Goal: Information Seeking & Learning: Find specific fact

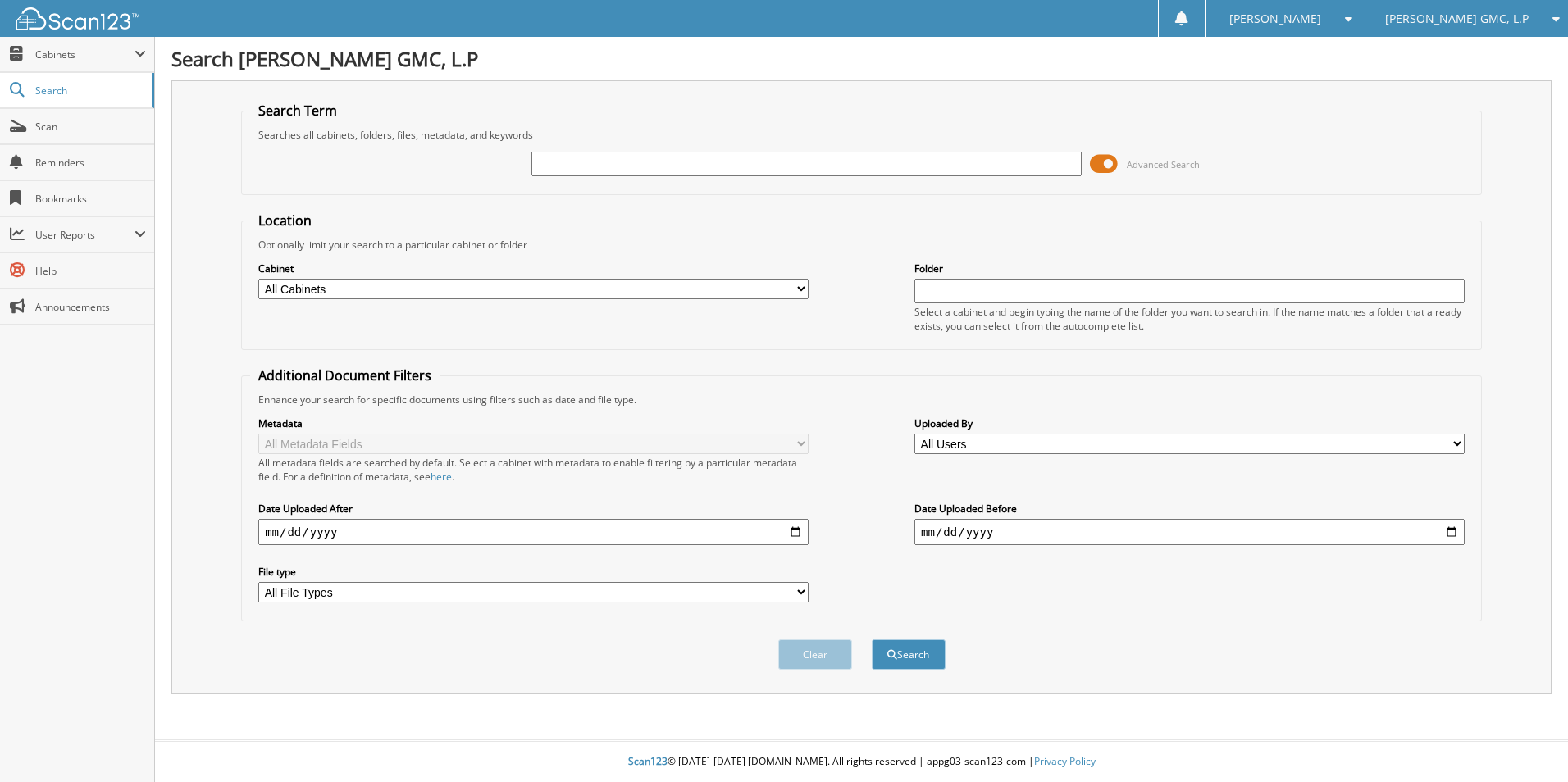
drag, startPoint x: 739, startPoint y: 162, endPoint x: 747, endPoint y: 157, distance: 9.4
click at [739, 162] on input "text" at bounding box center [806, 164] width 550 height 25
type input "VINSOLUTIONS"
click at [898, 653] on button "Search" at bounding box center [909, 655] width 73 height 31
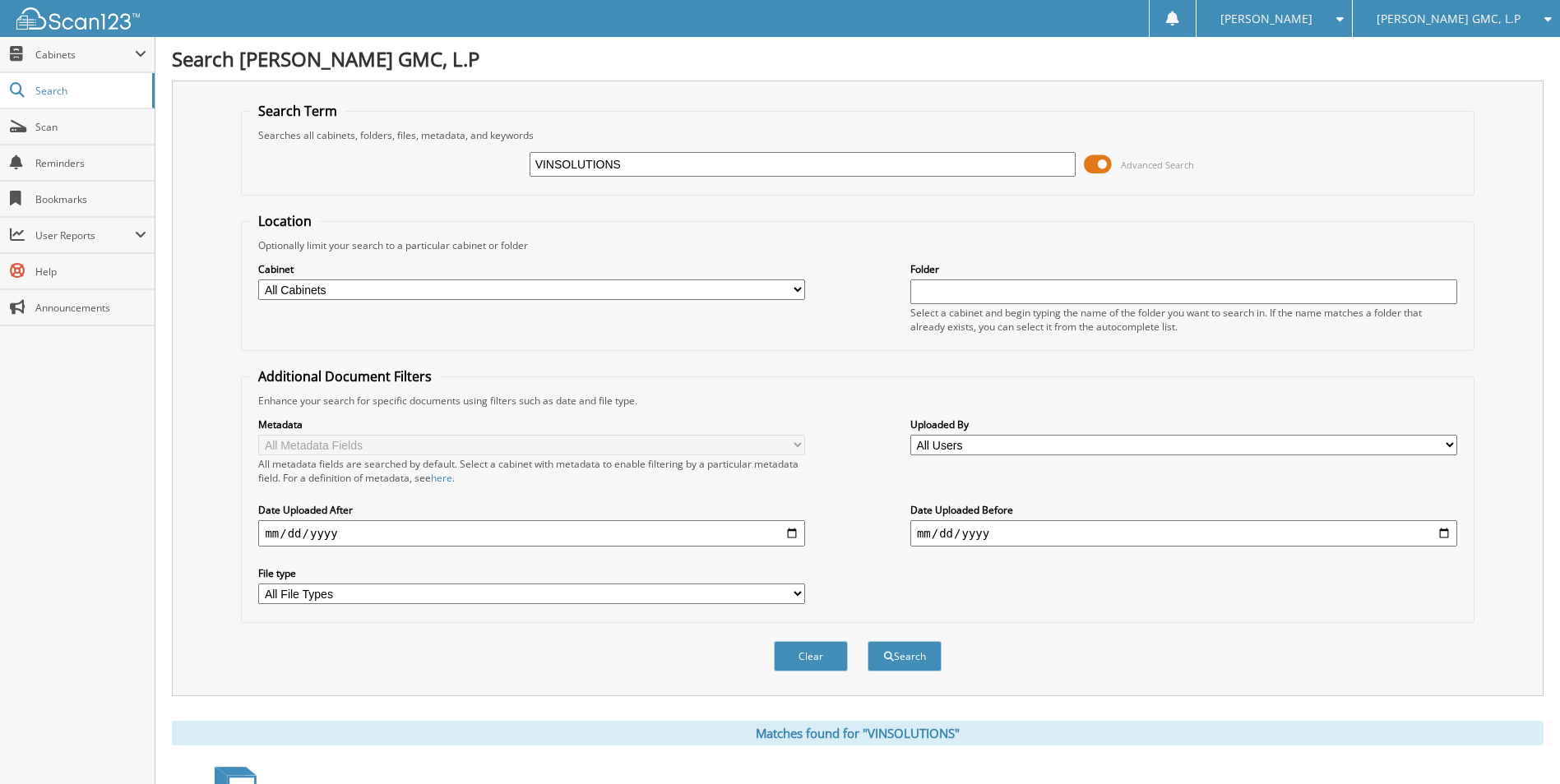
drag, startPoint x: 628, startPoint y: 163, endPoint x: 443, endPoint y: 131, distance: 187.7
click at [443, 131] on fieldset "Search Term Searches all cabinets, folders, files, metadata, and keywords VINSO…" at bounding box center [857, 148] width 1233 height 93
type input "84586"
click at [867, 641] on button "Search" at bounding box center [904, 656] width 74 height 31
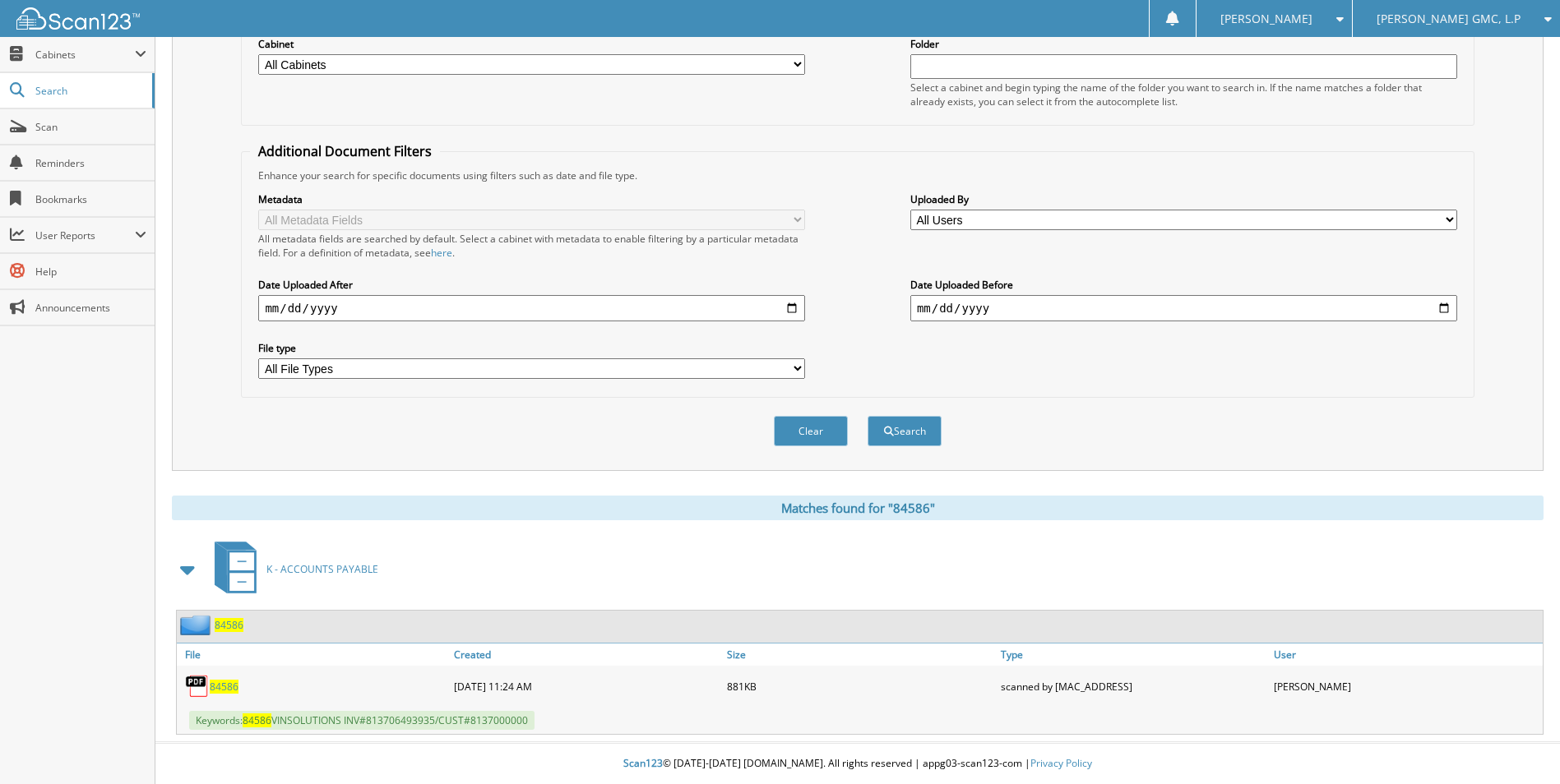
click at [220, 681] on span "84586" at bounding box center [224, 686] width 29 height 14
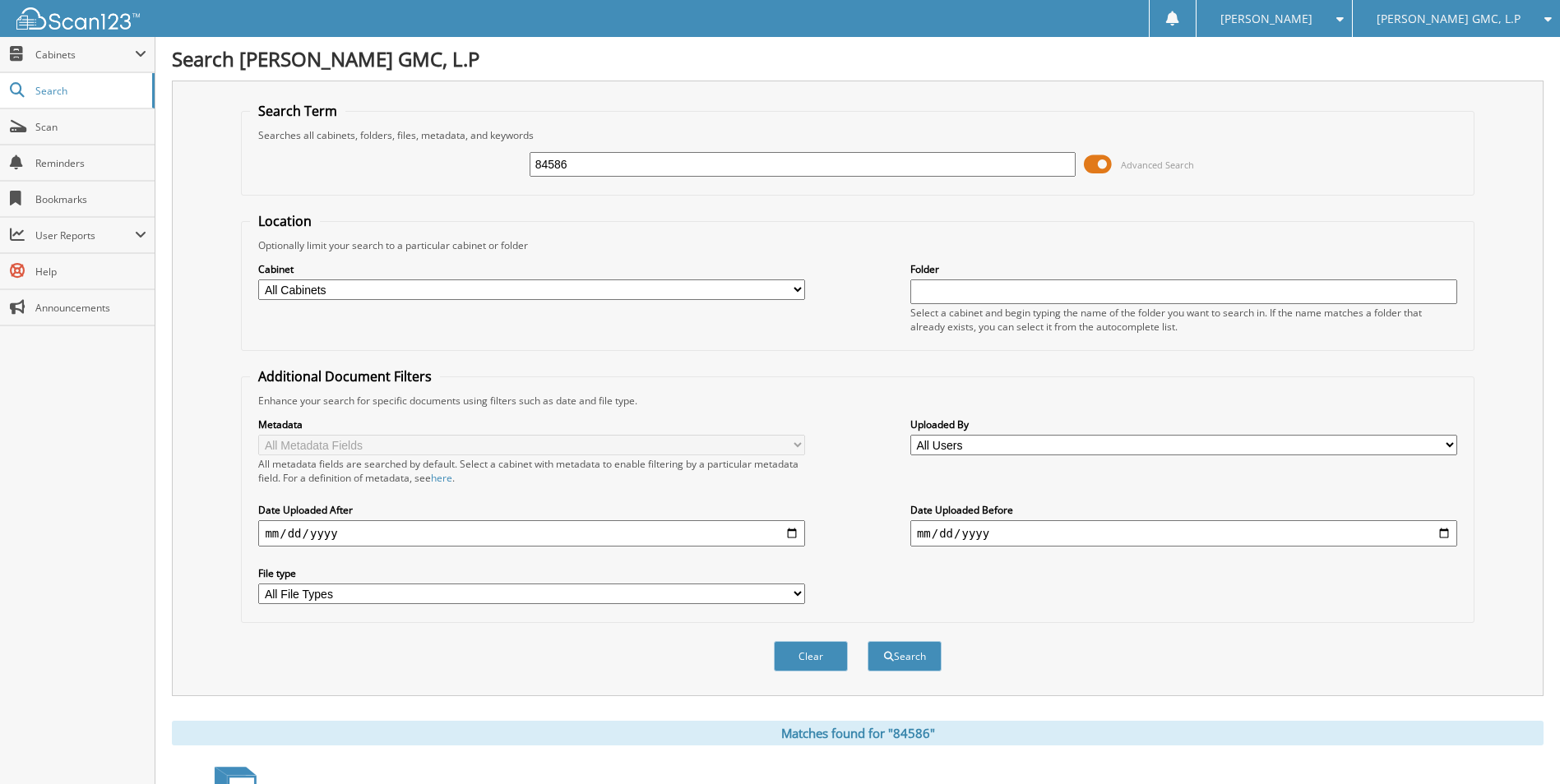
drag, startPoint x: 575, startPoint y: 168, endPoint x: 540, endPoint y: 242, distance: 81.9
click at [441, 168] on div "84586 Advanced Search" at bounding box center [857, 164] width 1215 height 45
type input "stericyle"
click at [916, 653] on button "Search" at bounding box center [904, 656] width 74 height 31
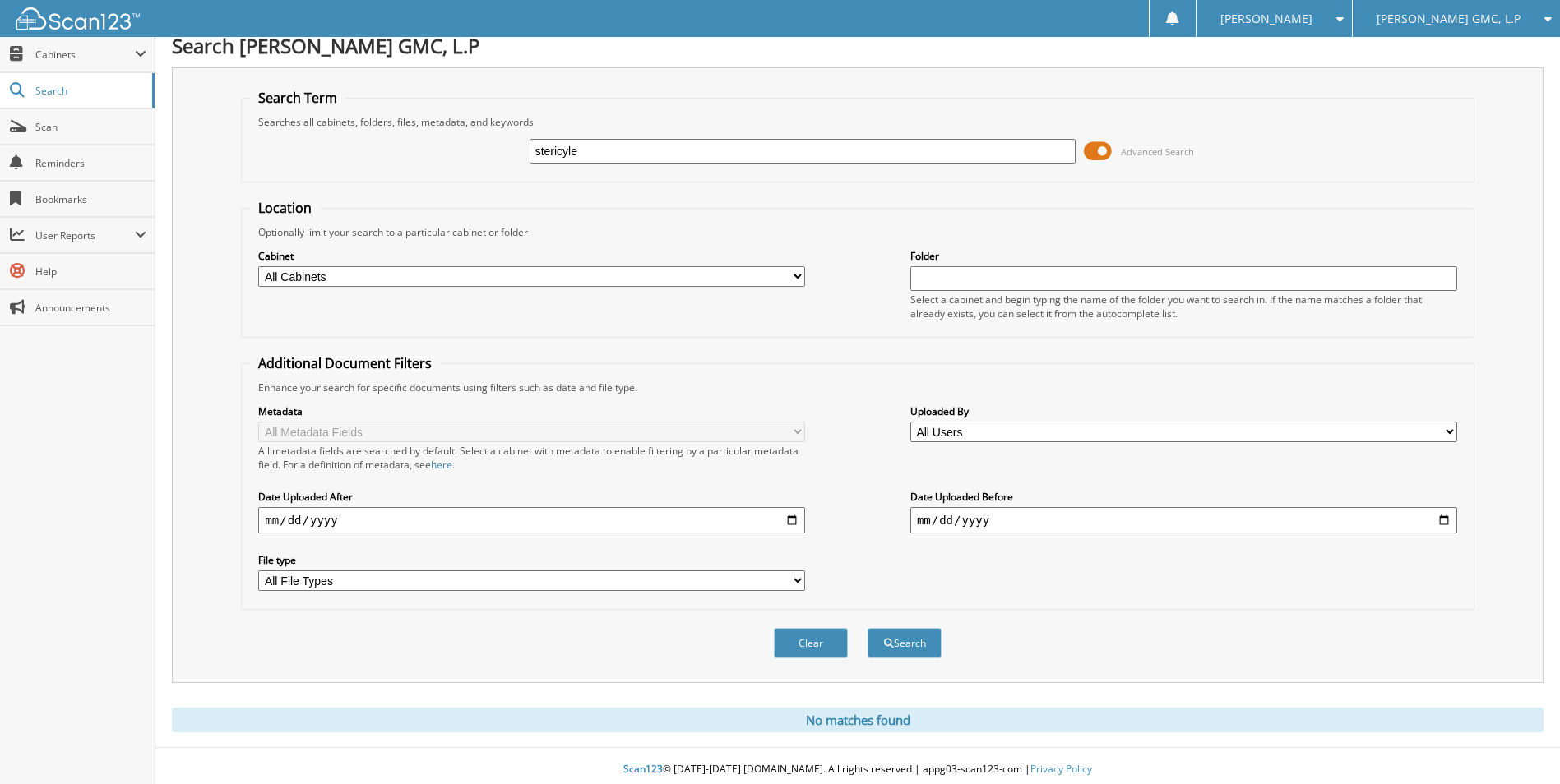
scroll to position [20, 0]
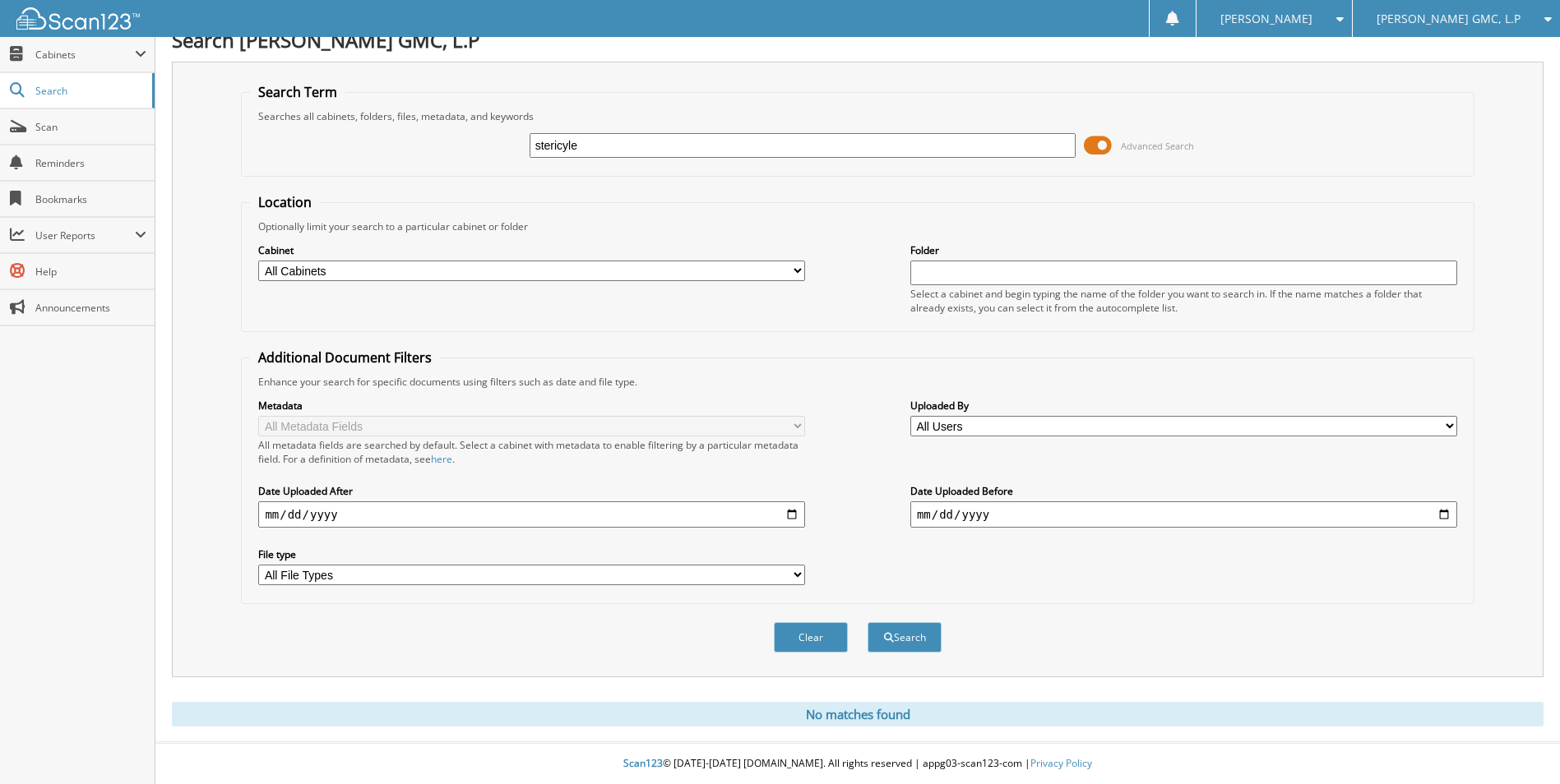
drag, startPoint x: 587, startPoint y: 147, endPoint x: 450, endPoint y: 131, distance: 137.9
click at [443, 120] on fieldset "Search Term Searches all cabinets, folders, files, metadata, and keywords steri…" at bounding box center [857, 129] width 1233 height 93
type input "stericycle"
click at [891, 638] on button "Search" at bounding box center [904, 638] width 74 height 31
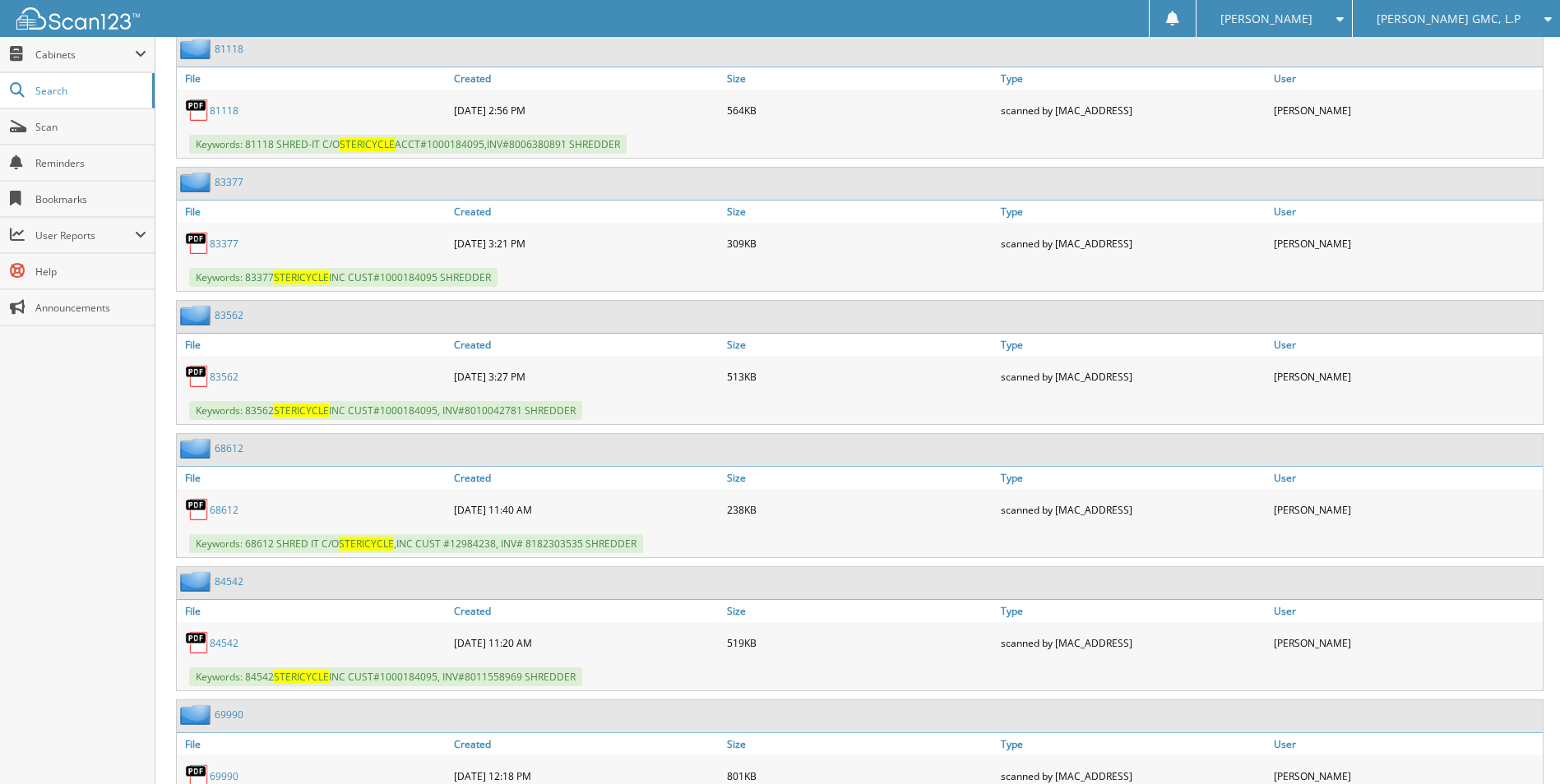
scroll to position [5754, 0]
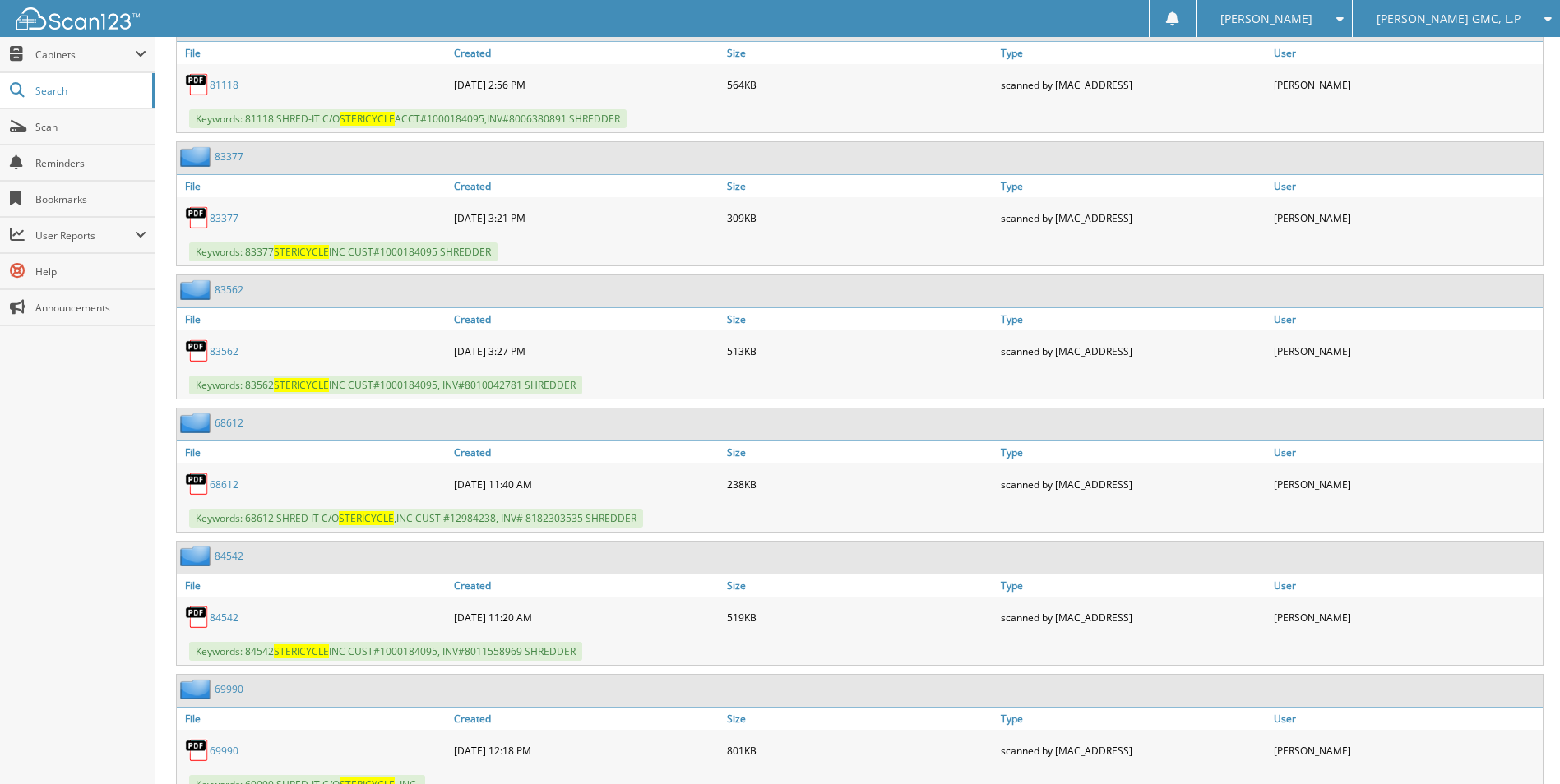
click at [223, 617] on link "84542" at bounding box center [224, 618] width 29 height 14
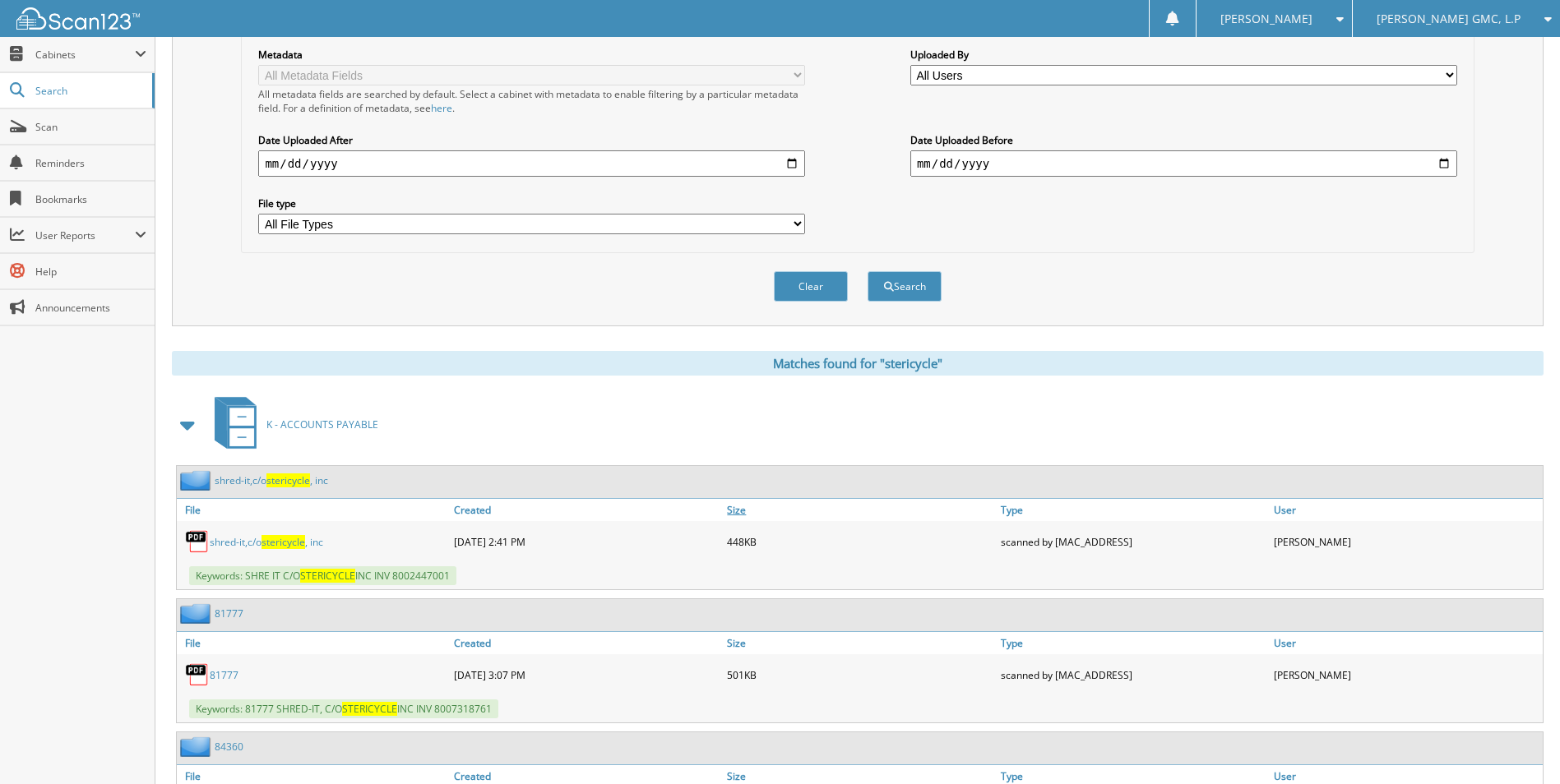
scroll to position [82, 0]
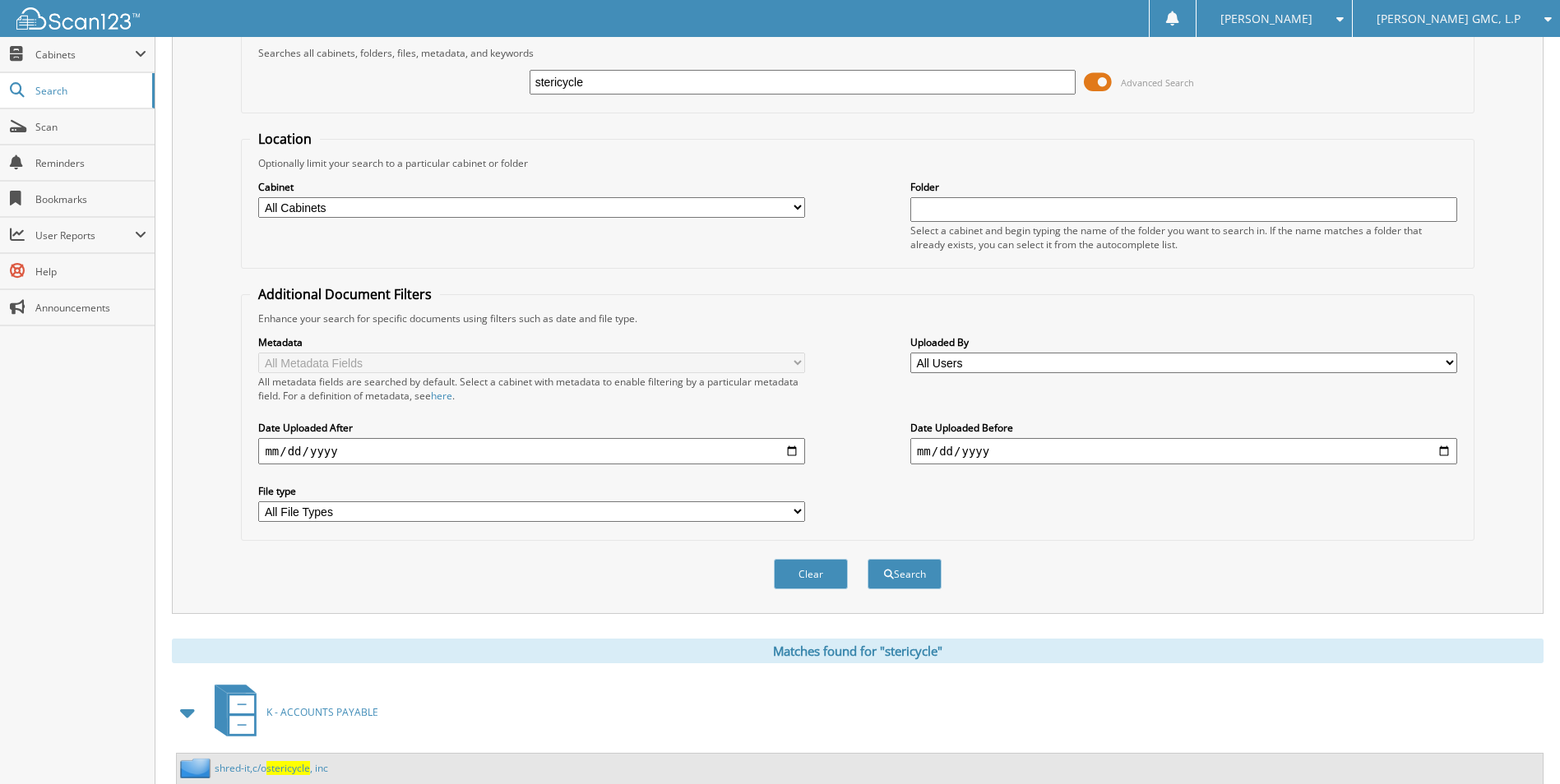
drag, startPoint x: 594, startPoint y: 86, endPoint x: 454, endPoint y: 50, distance: 144.6
click at [454, 51] on fieldset "Search Term Searches all cabinets, folders, files, metadata, and keywords steri…" at bounding box center [857, 66] width 1233 height 93
click at [624, 76] on input "text" at bounding box center [803, 82] width 547 height 25
type input "southwestern"
click at [926, 579] on button "Search" at bounding box center [904, 574] width 74 height 31
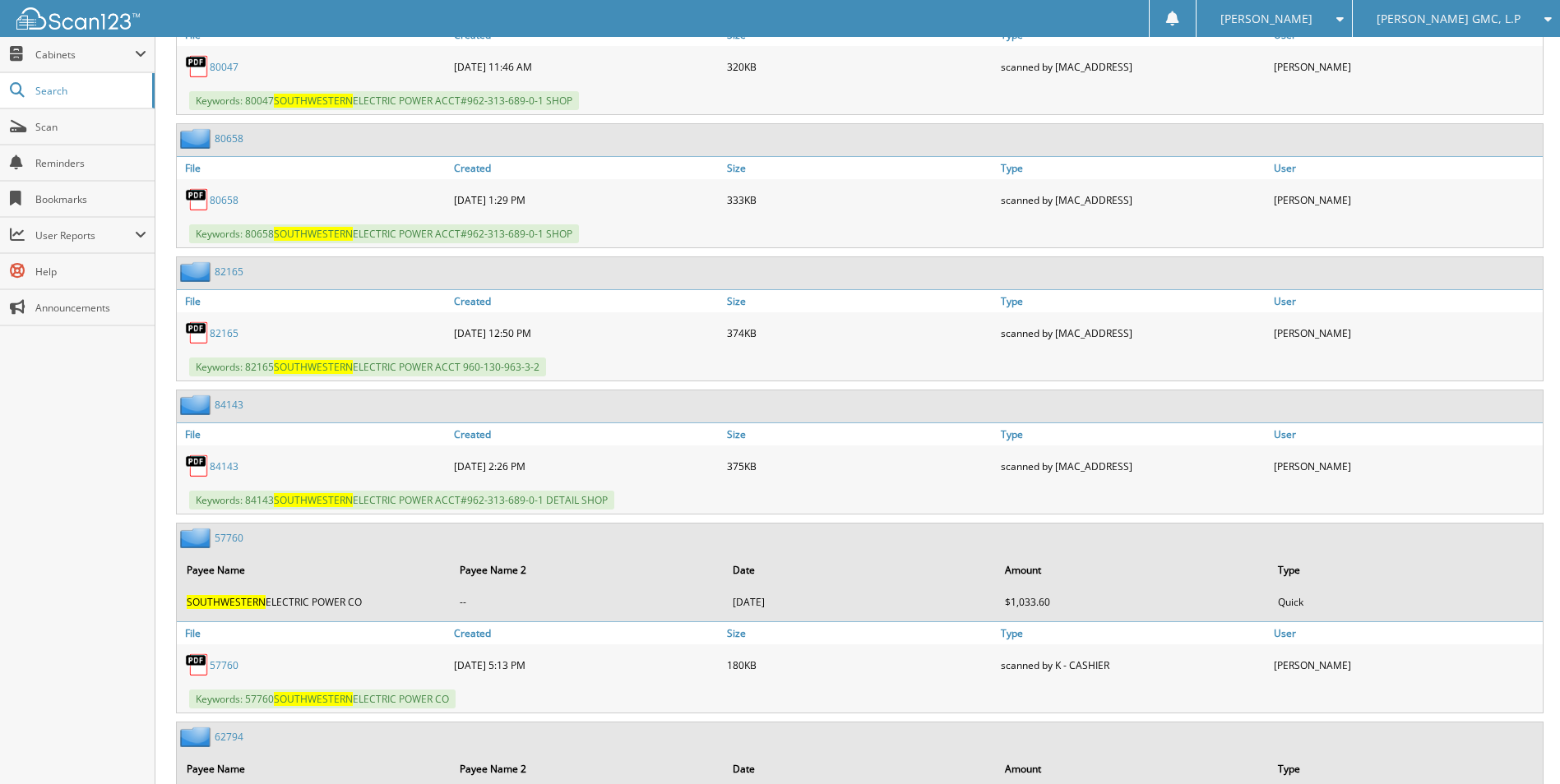
scroll to position [11345, 0]
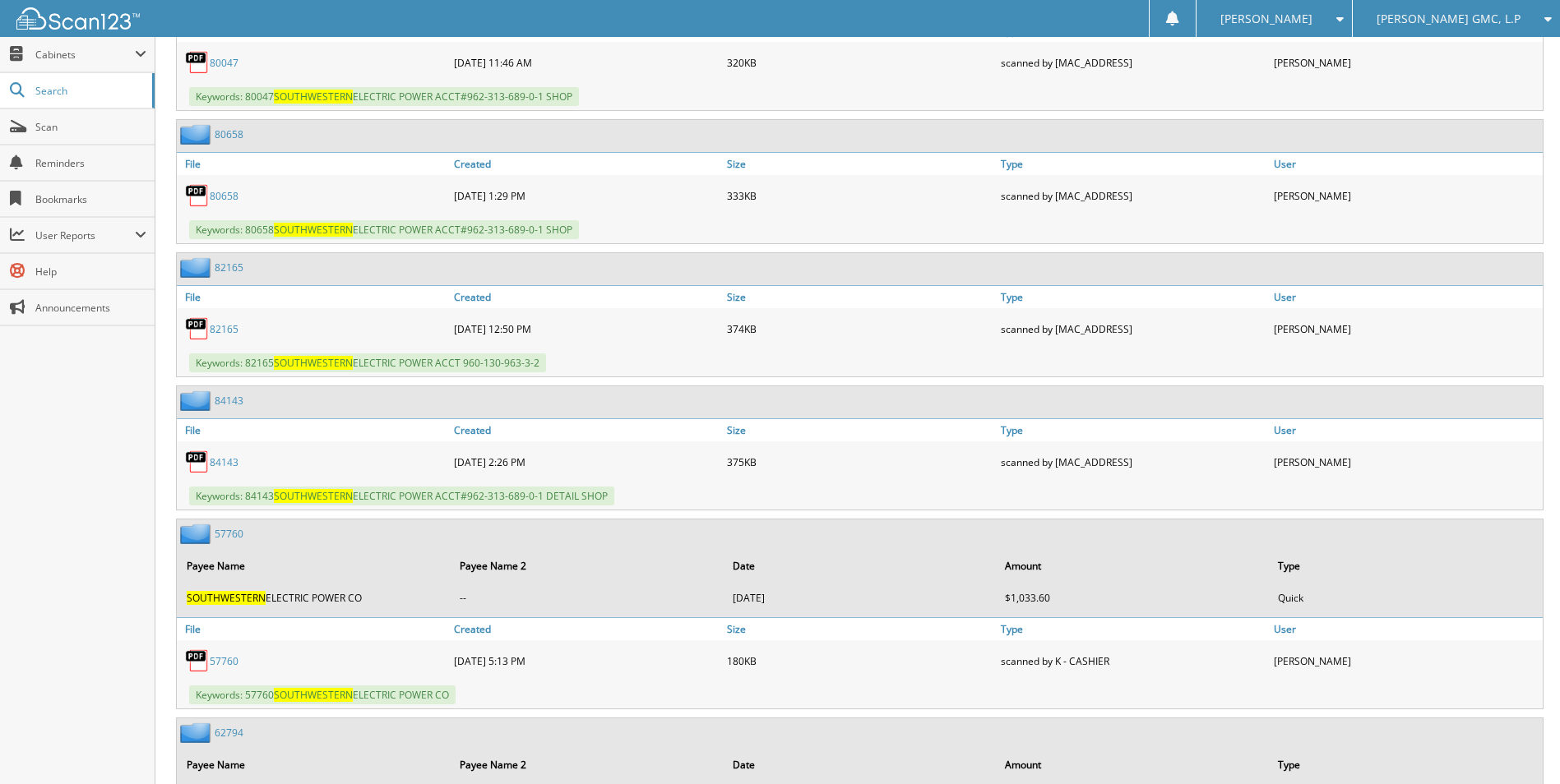
click at [228, 459] on link "84143" at bounding box center [224, 462] width 29 height 14
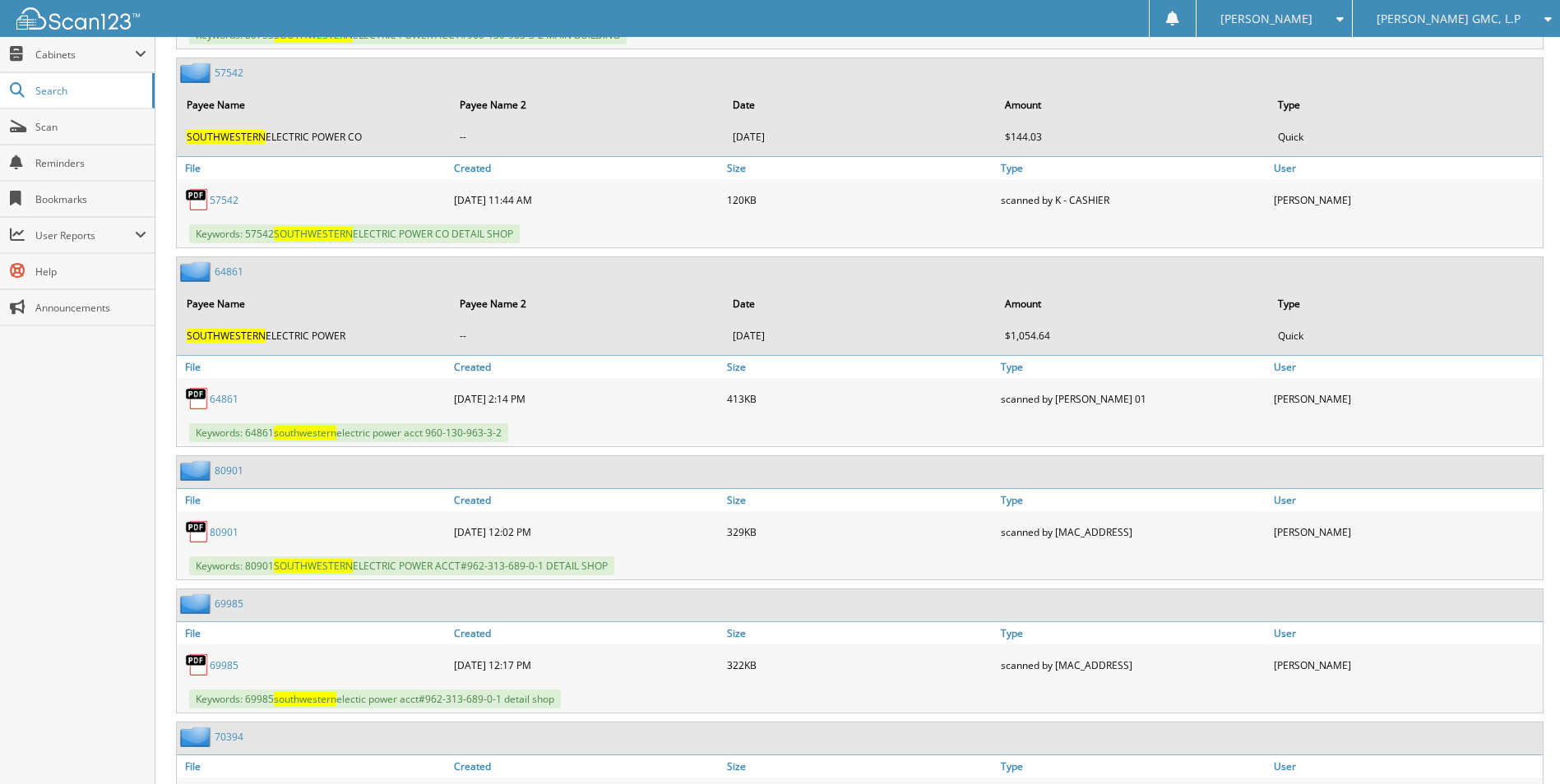
scroll to position [14633, 0]
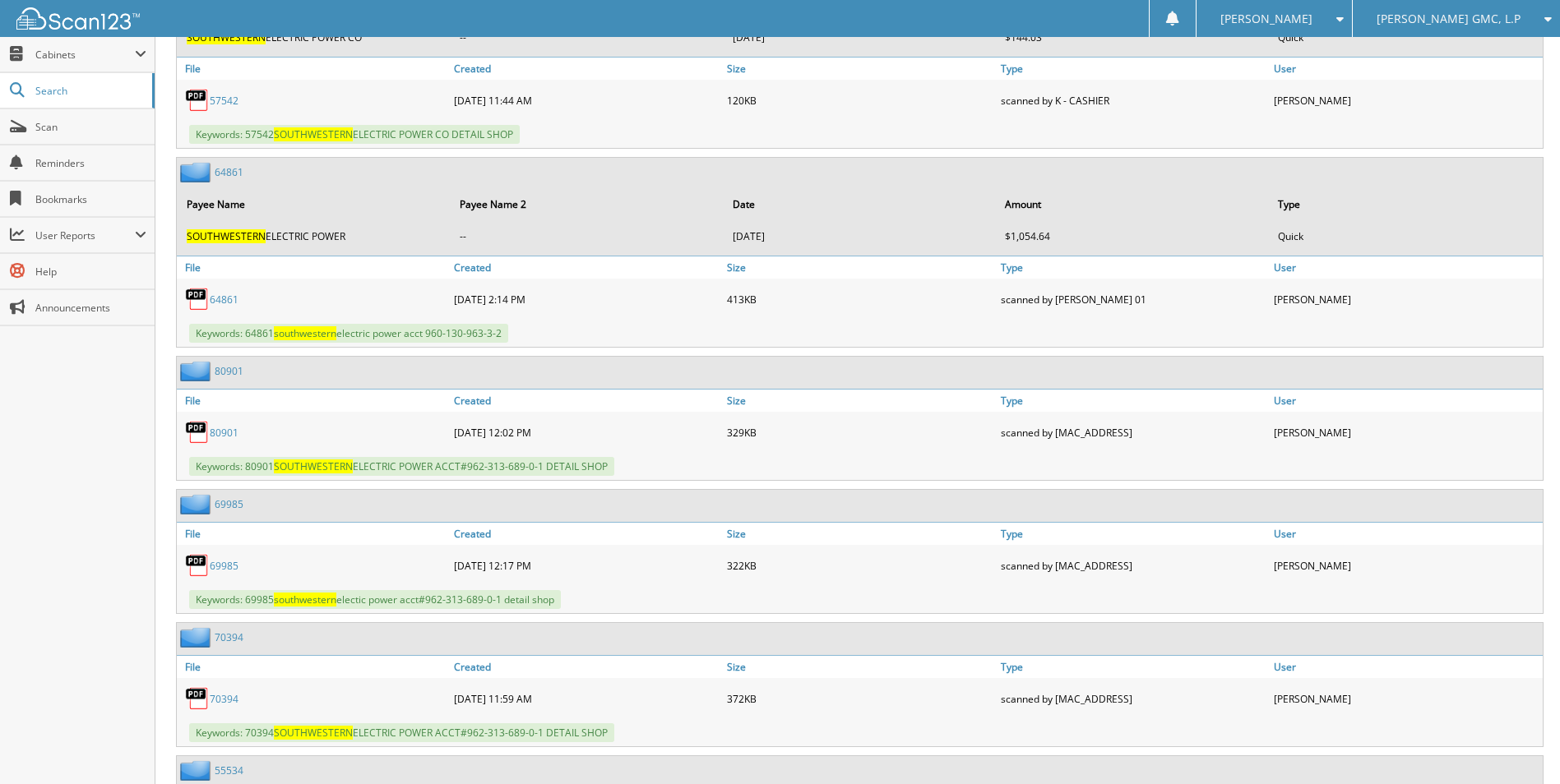
drag, startPoint x: 222, startPoint y: 434, endPoint x: 224, endPoint y: 444, distance: 10.2
click at [224, 434] on link "80901" at bounding box center [224, 433] width 29 height 14
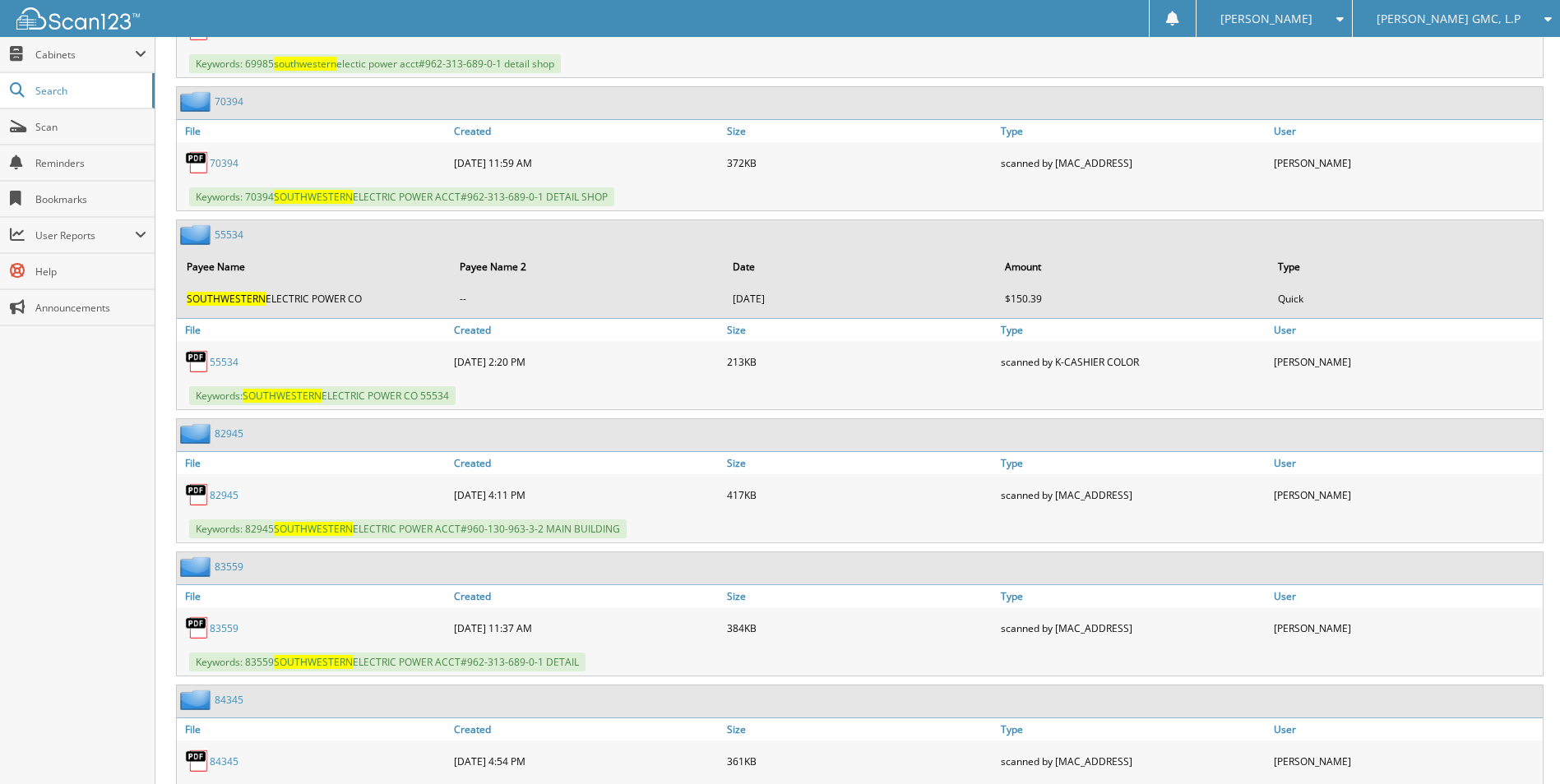
scroll to position [15208, 0]
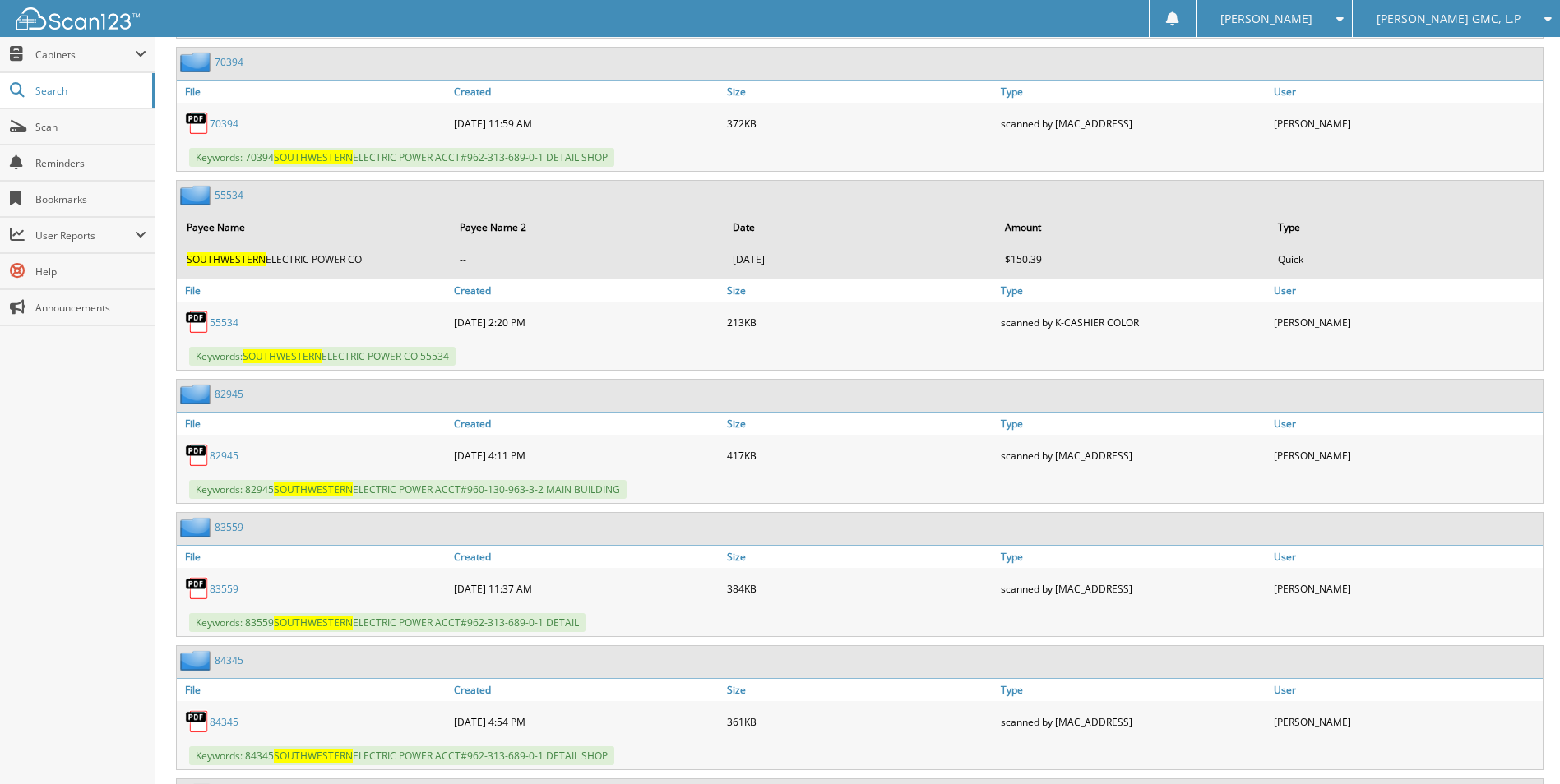
click at [232, 454] on link "82945" at bounding box center [224, 455] width 29 height 14
